Goal: Task Accomplishment & Management: Use online tool/utility

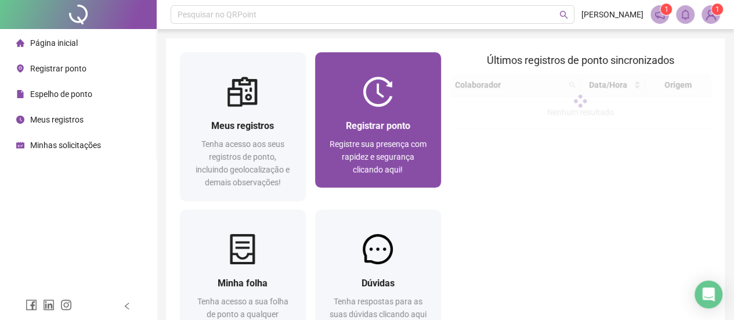
click at [355, 163] on div "Registre sua presença com rapidez e segurança clicando aqui!" at bounding box center [378, 157] width 98 height 38
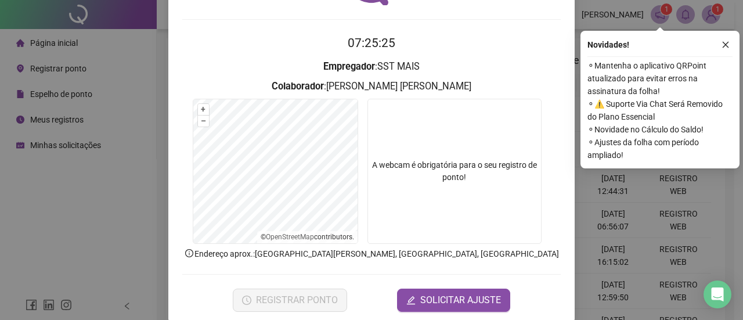
scroll to position [107, 0]
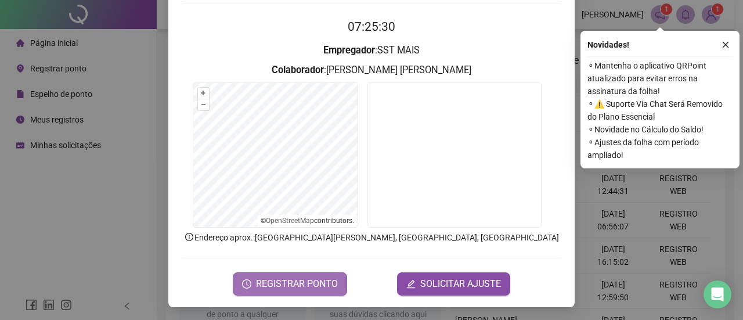
click at [268, 283] on span "REGISTRAR PONTO" at bounding box center [297, 284] width 82 height 14
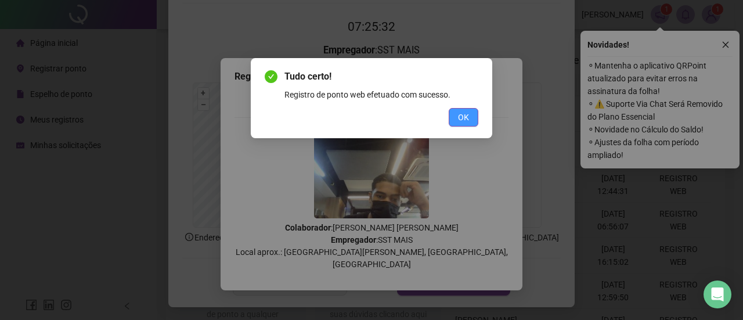
click at [467, 115] on span "OK" at bounding box center [463, 117] width 11 height 13
